Goal: Browse casually

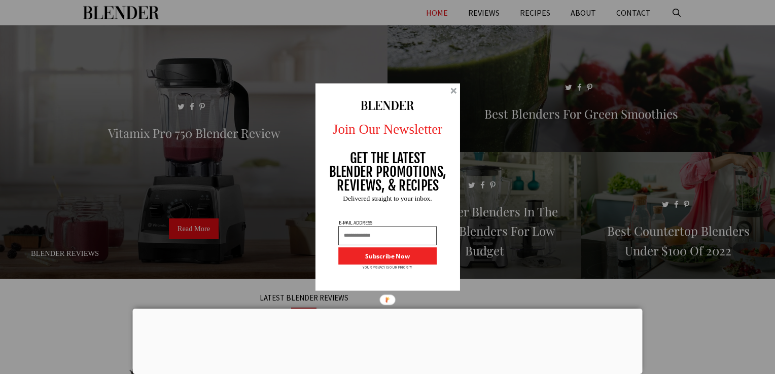
drag, startPoint x: 548, startPoint y: 236, endPoint x: 502, endPoint y: 160, distance: 89.2
click at [539, 219] on div "Join Our Newsletter GET THE LATEST BLENDER PROMOTIONS, REVIEWS, & RECIPES Subsc…" at bounding box center [387, 187] width 775 height 374
click at [452, 90] on div at bounding box center [453, 91] width 6 height 6
